Goal: Find specific page/section: Find specific page/section

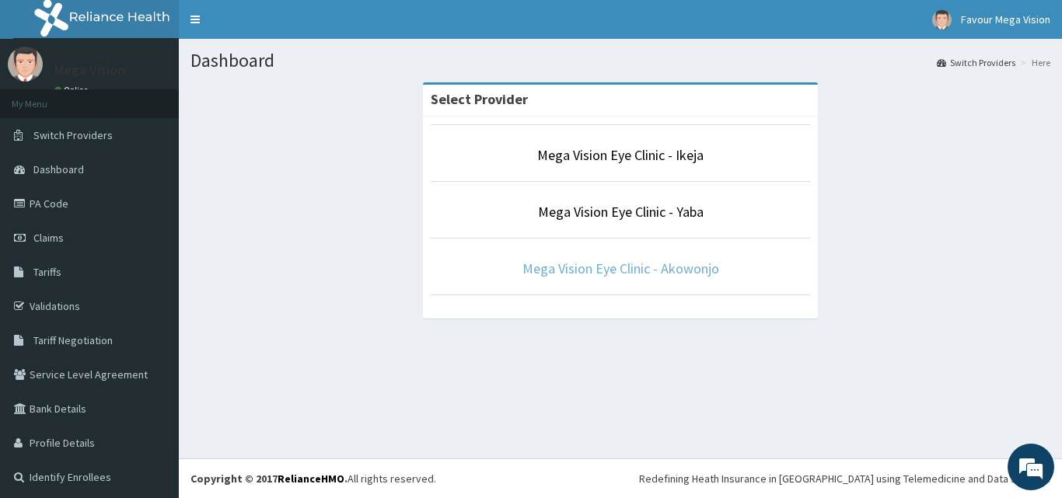
click at [613, 267] on link "Mega Vision Eye Clinic - Akowonjo" at bounding box center [620, 269] width 197 height 18
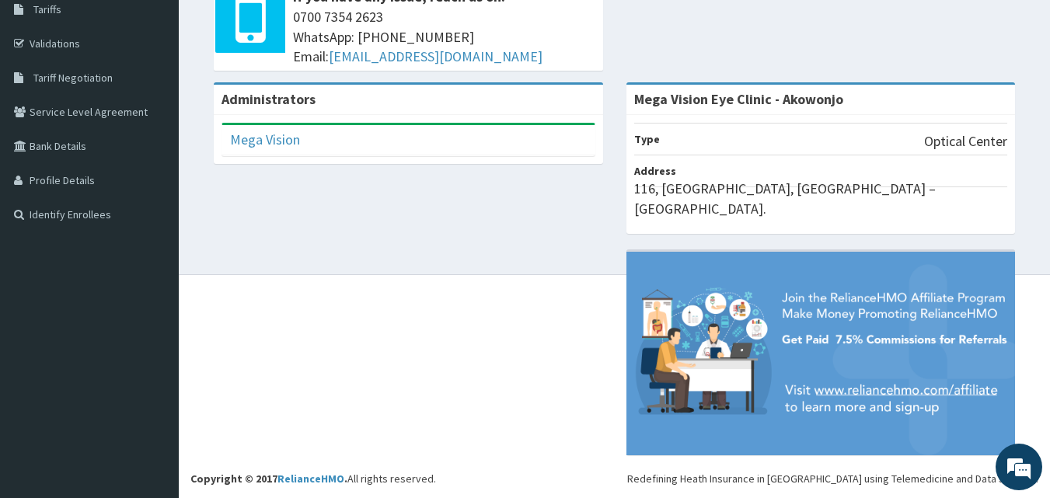
scroll to position [534, 0]
click at [755, 252] on img at bounding box center [821, 354] width 389 height 204
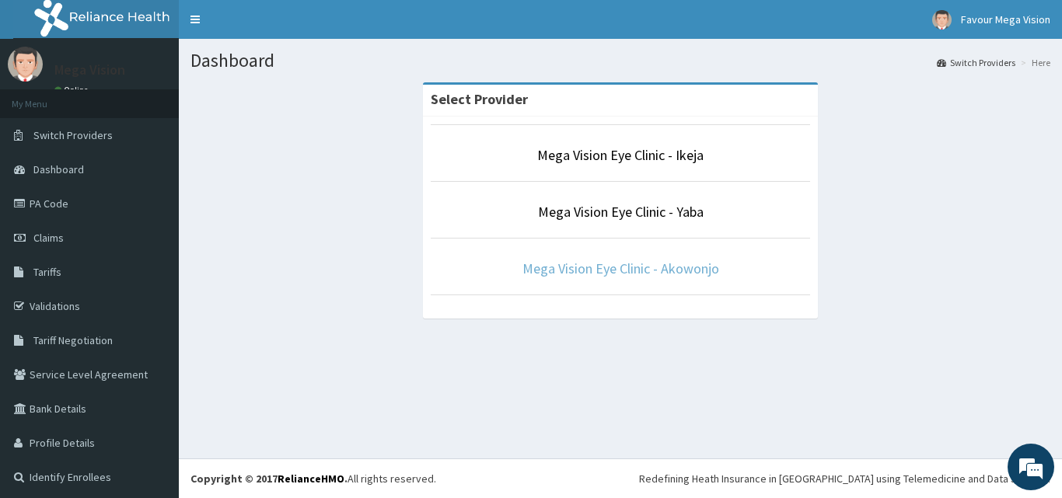
click at [583, 277] on link "Mega Vision Eye Clinic - Akowonjo" at bounding box center [620, 269] width 197 height 18
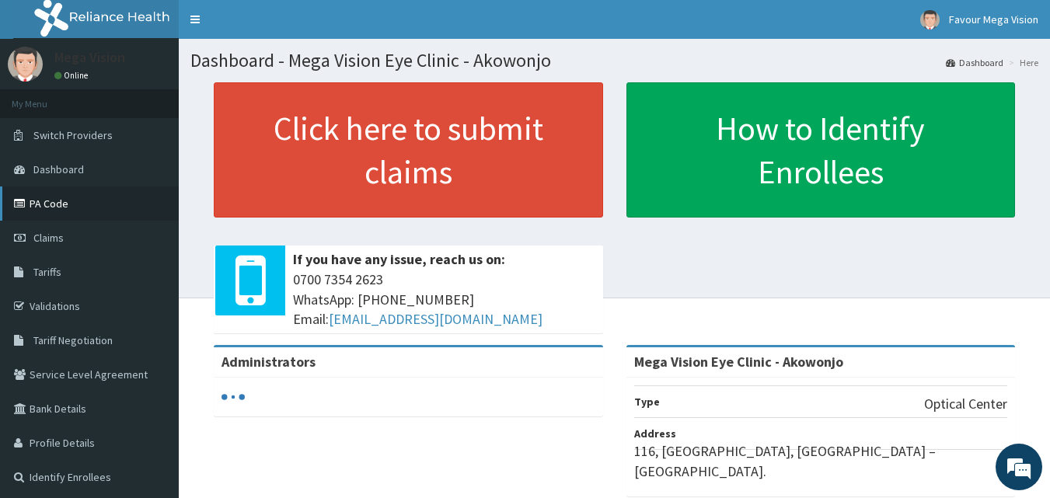
click at [58, 206] on link "PA Code" at bounding box center [89, 204] width 179 height 34
